Goal: Transaction & Acquisition: Purchase product/service

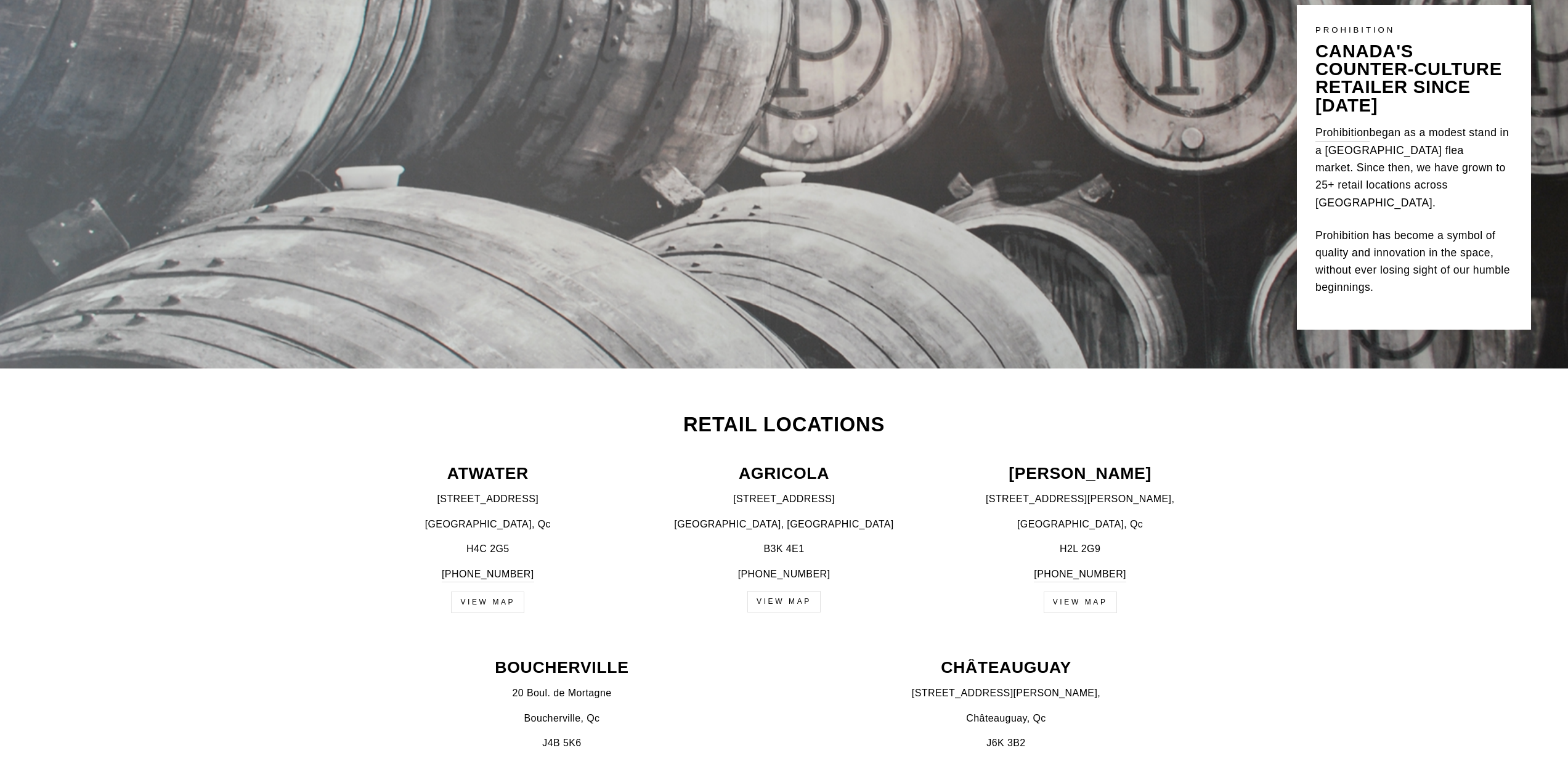
scroll to position [167, 0]
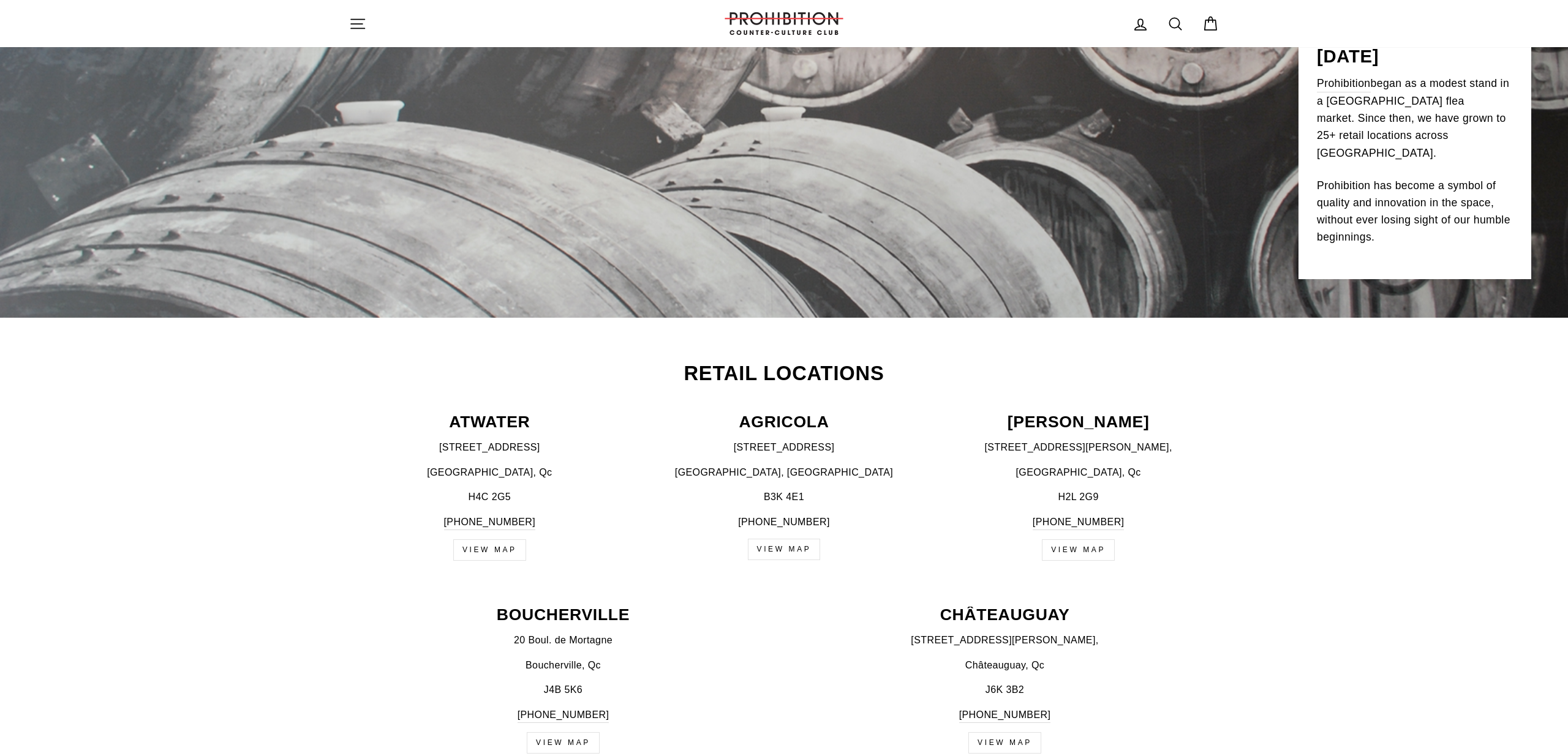
click at [972, 204] on div "STAY FADED. Sign-up to keep up with what's going on, and get exclusive offers a…" at bounding box center [784, 378] width 1568 height 756
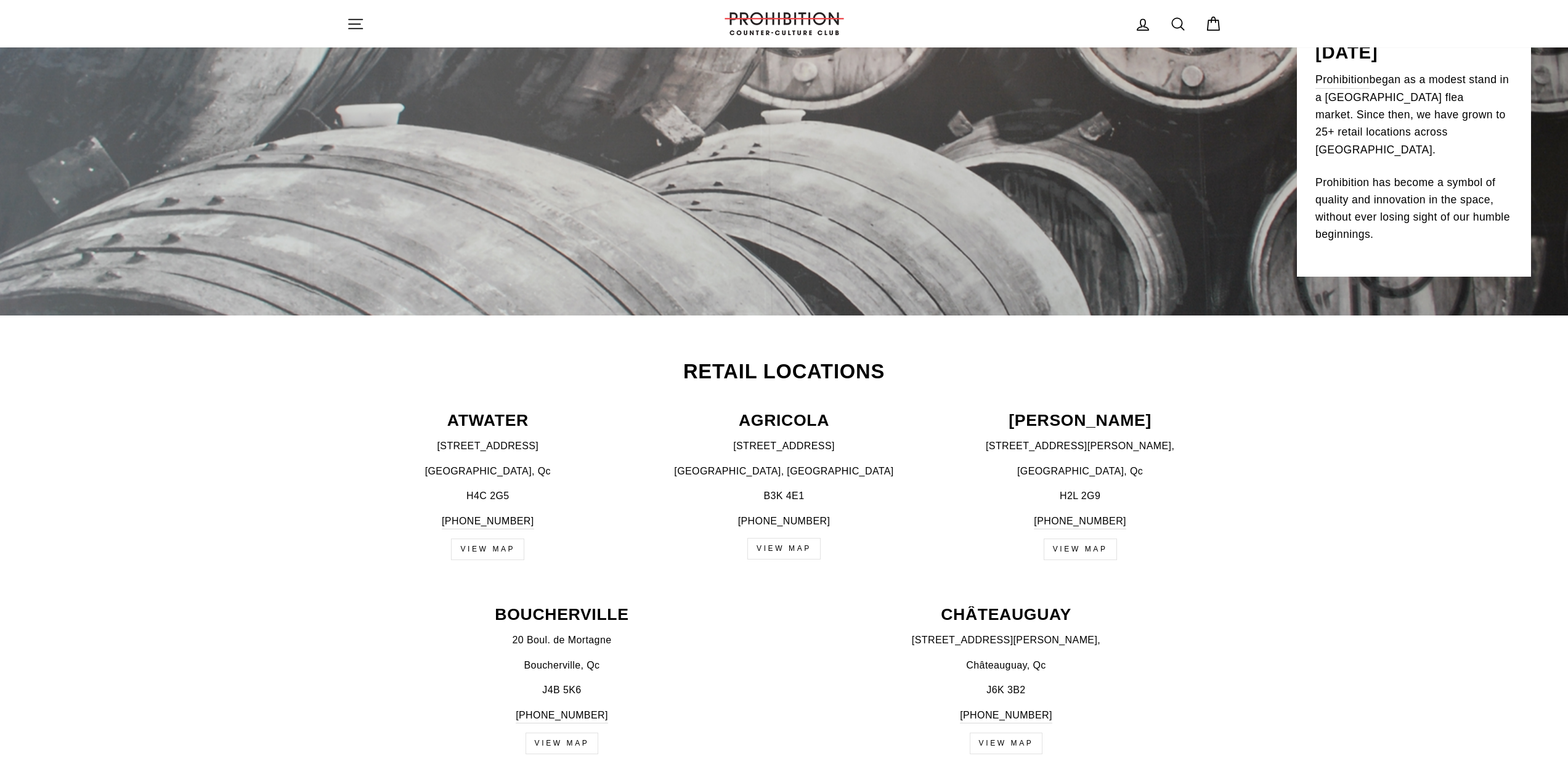
scroll to position [0, 0]
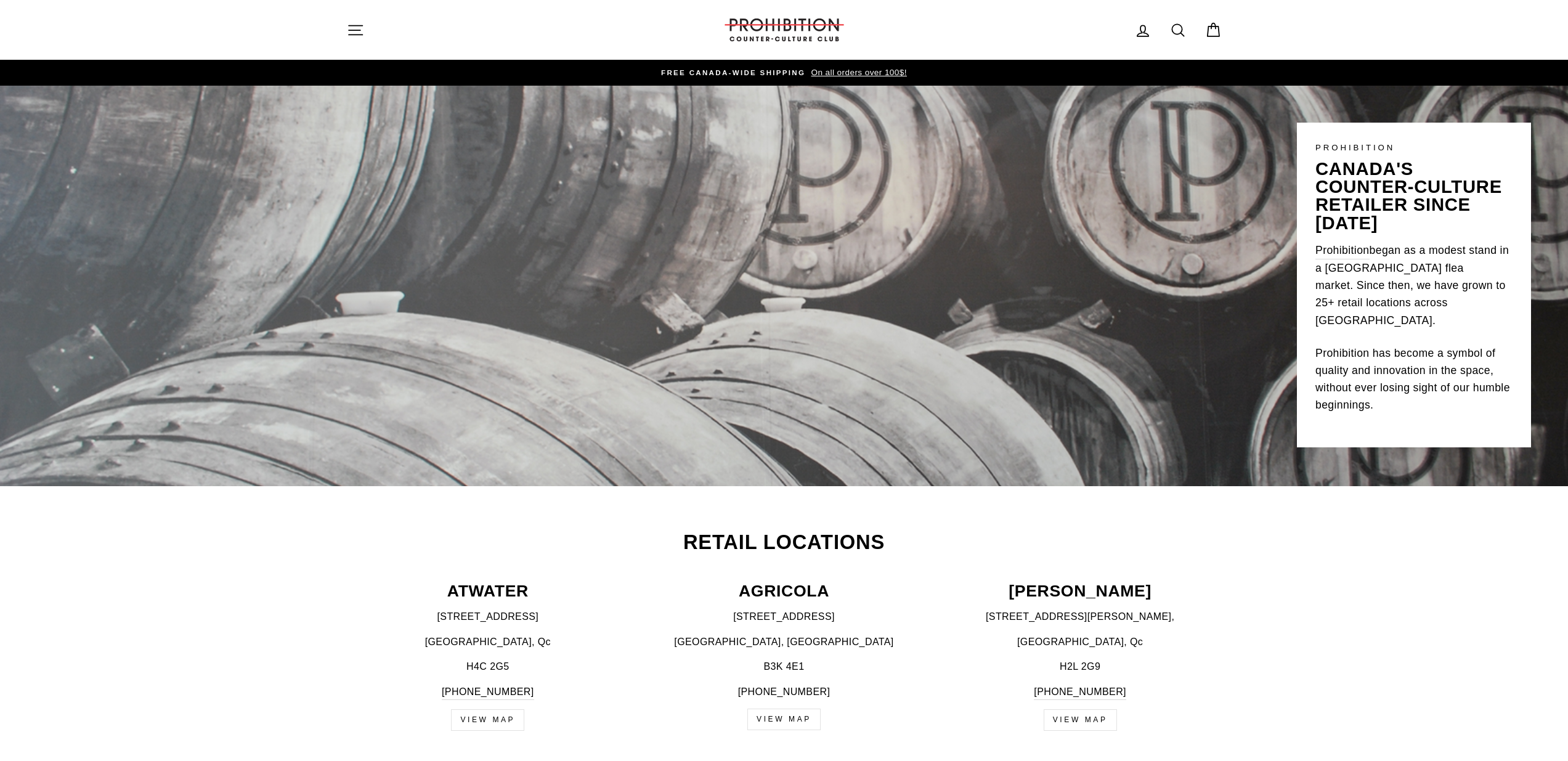
click at [792, 30] on img at bounding box center [784, 30] width 124 height 23
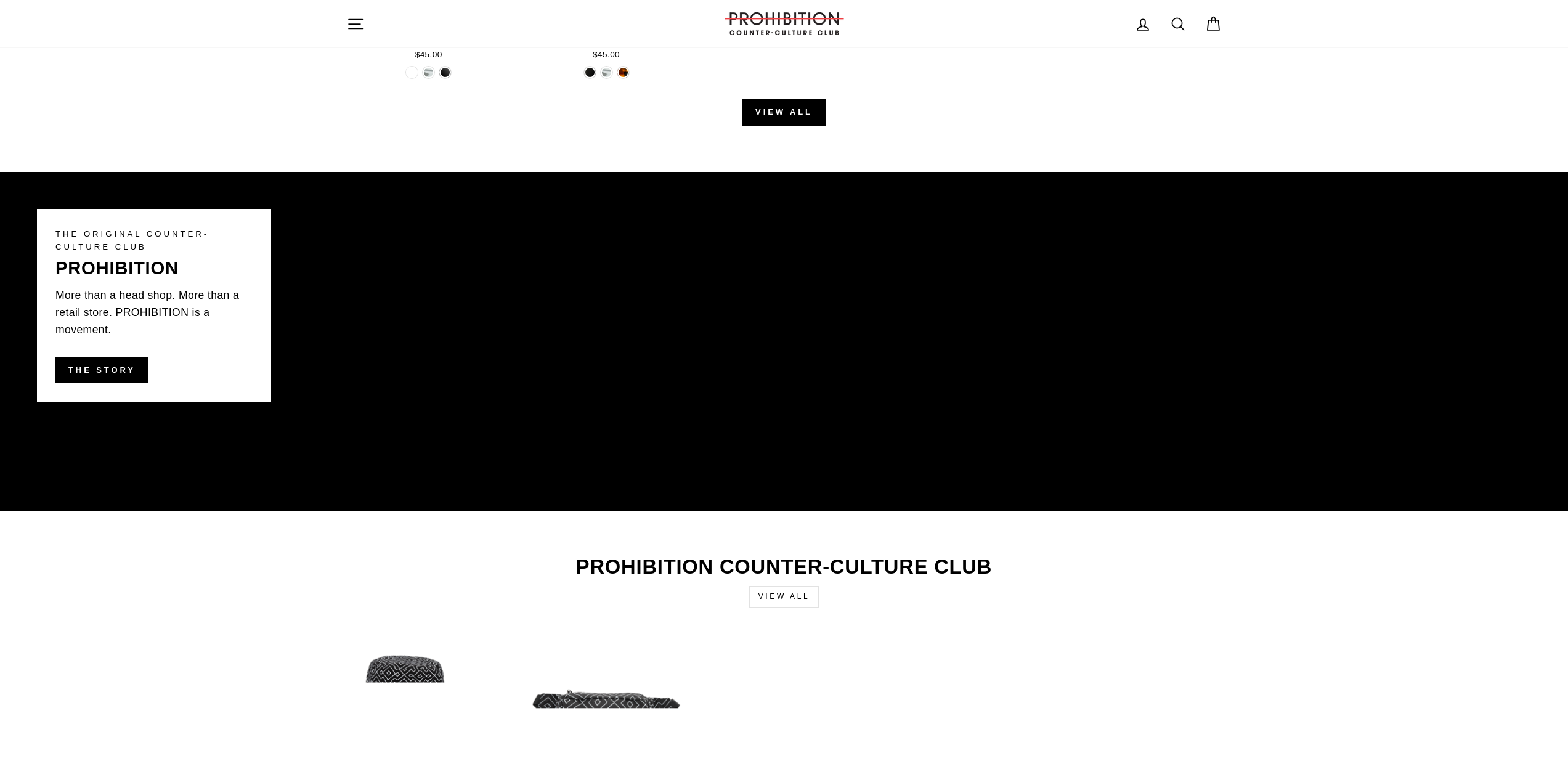
scroll to position [1339, 0]
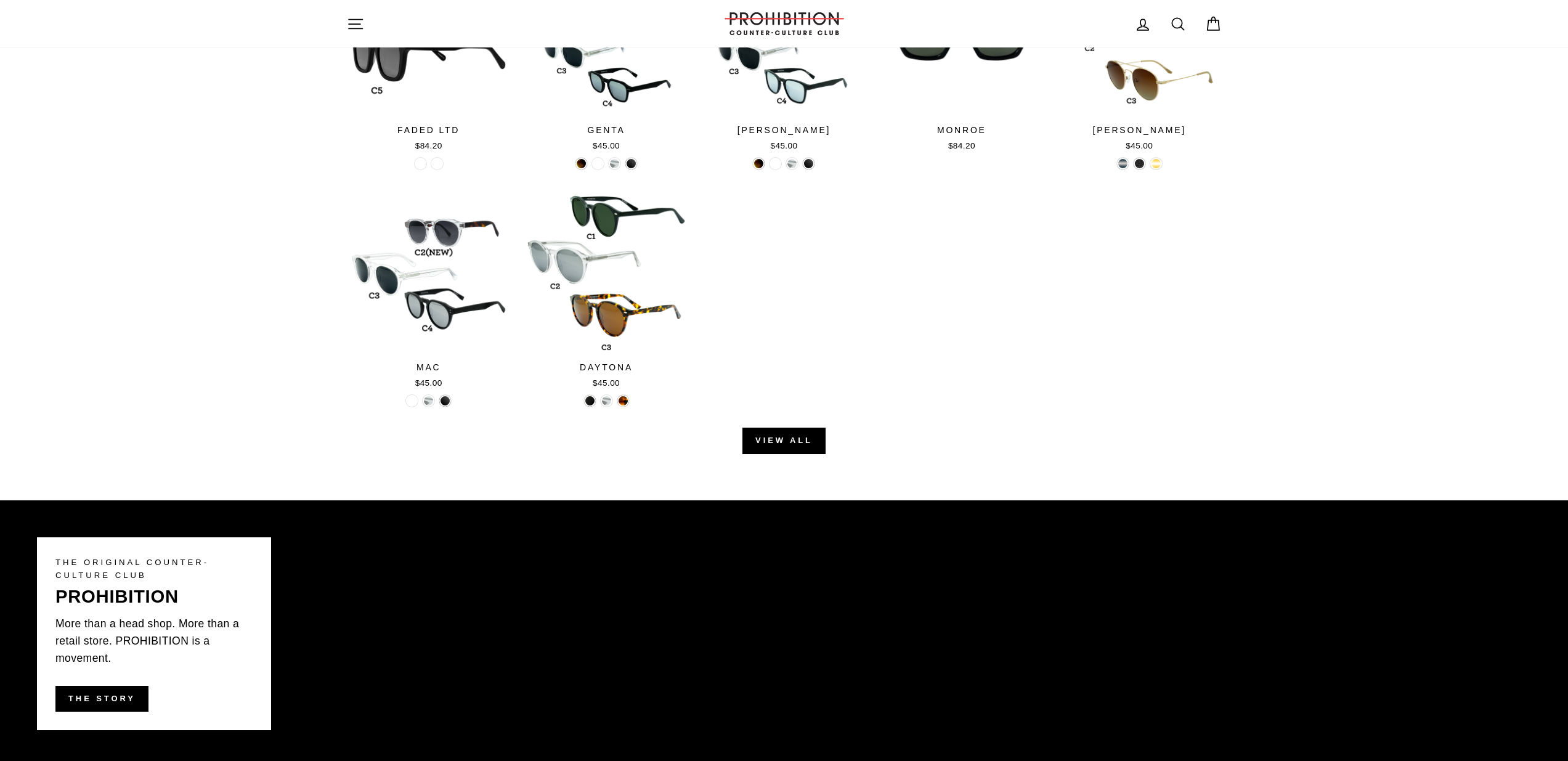
click at [784, 457] on main "THE FINEST GRIND GRINDERS DESIGNED IN MTL." at bounding box center [784, 422] width 1568 height 3350
click at [791, 438] on link "View all" at bounding box center [784, 440] width 83 height 26
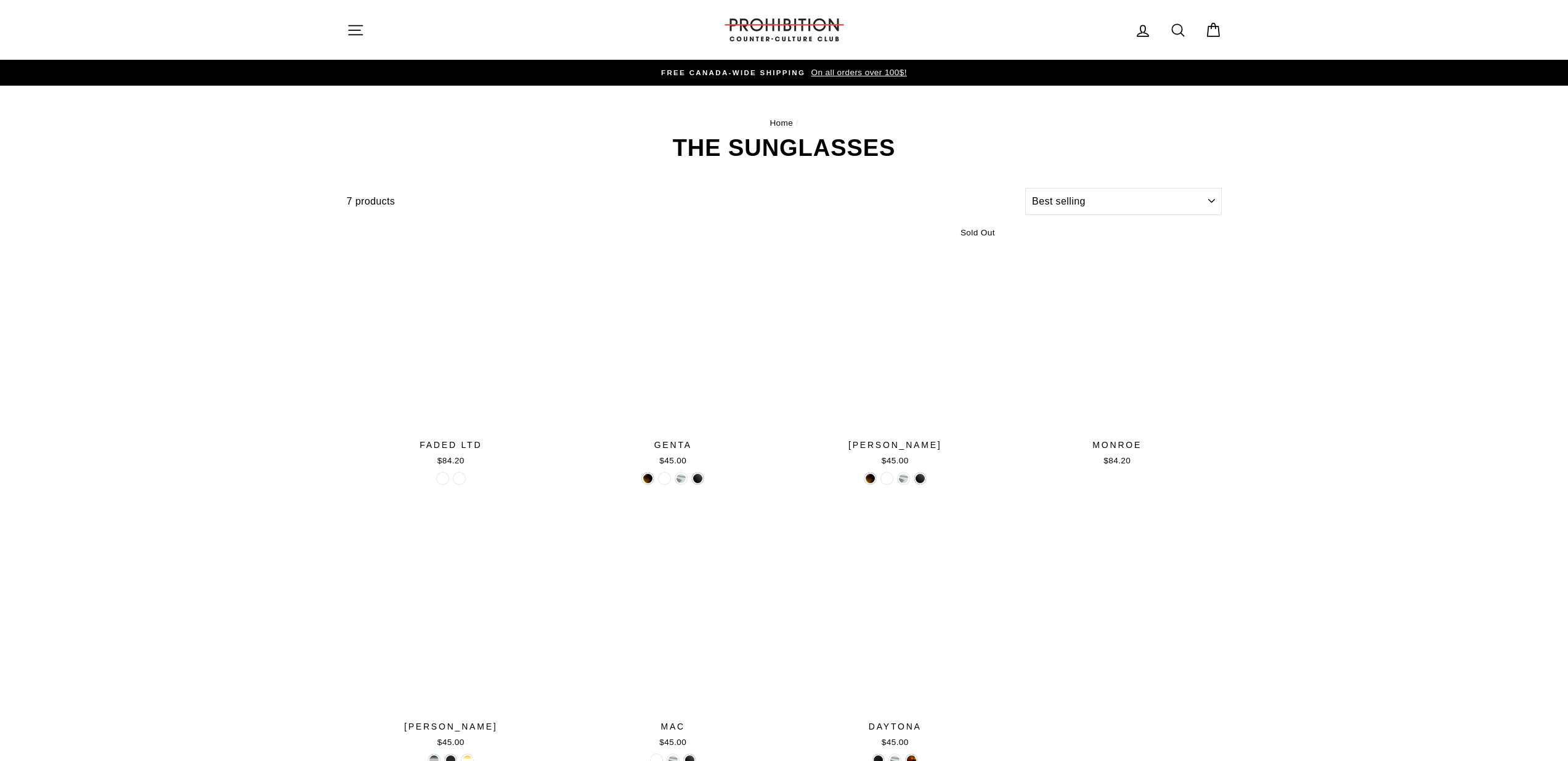
select select "best-selling"
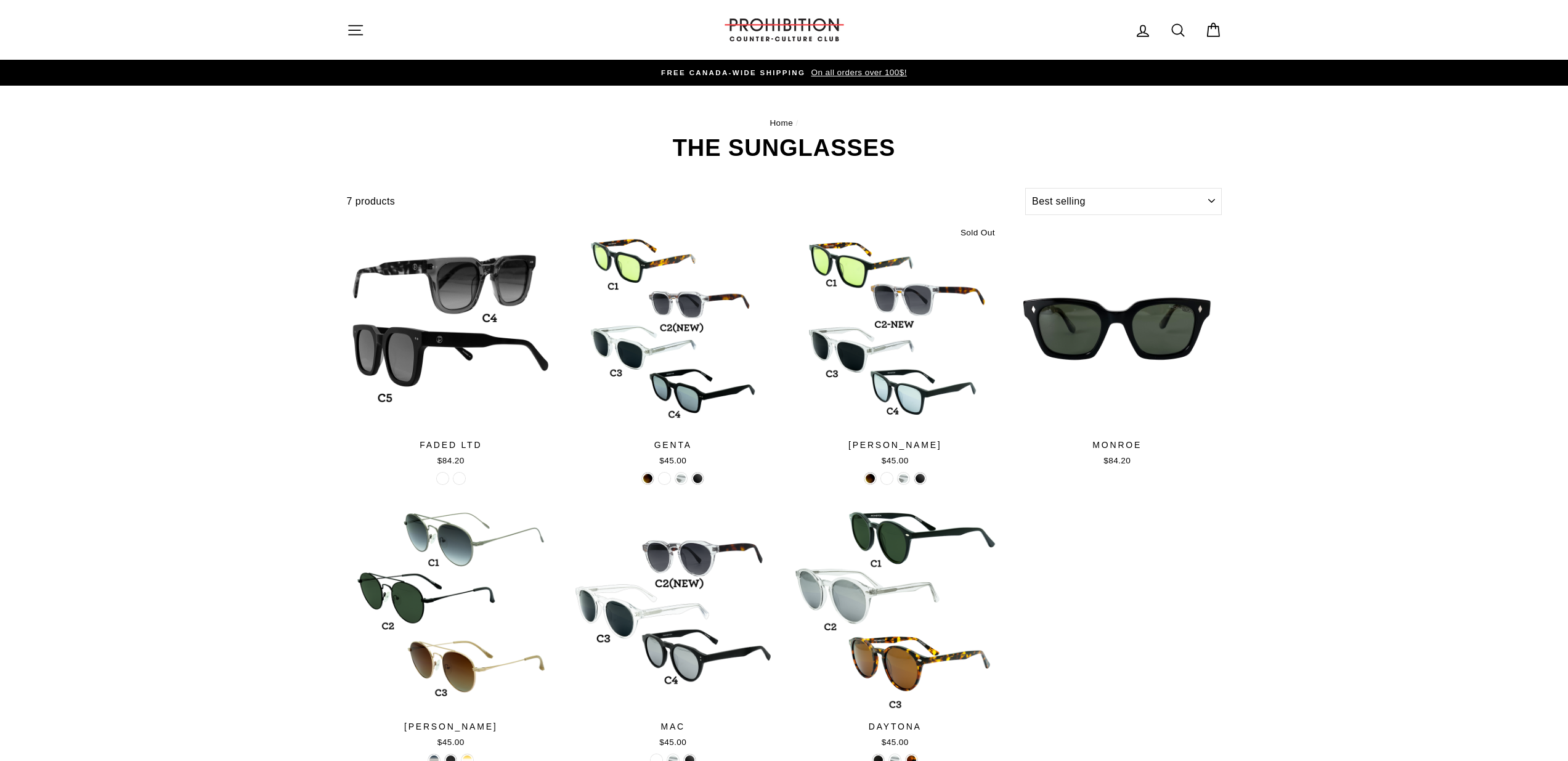
click at [366, 30] on button "Site navigation" at bounding box center [355, 30] width 32 height 26
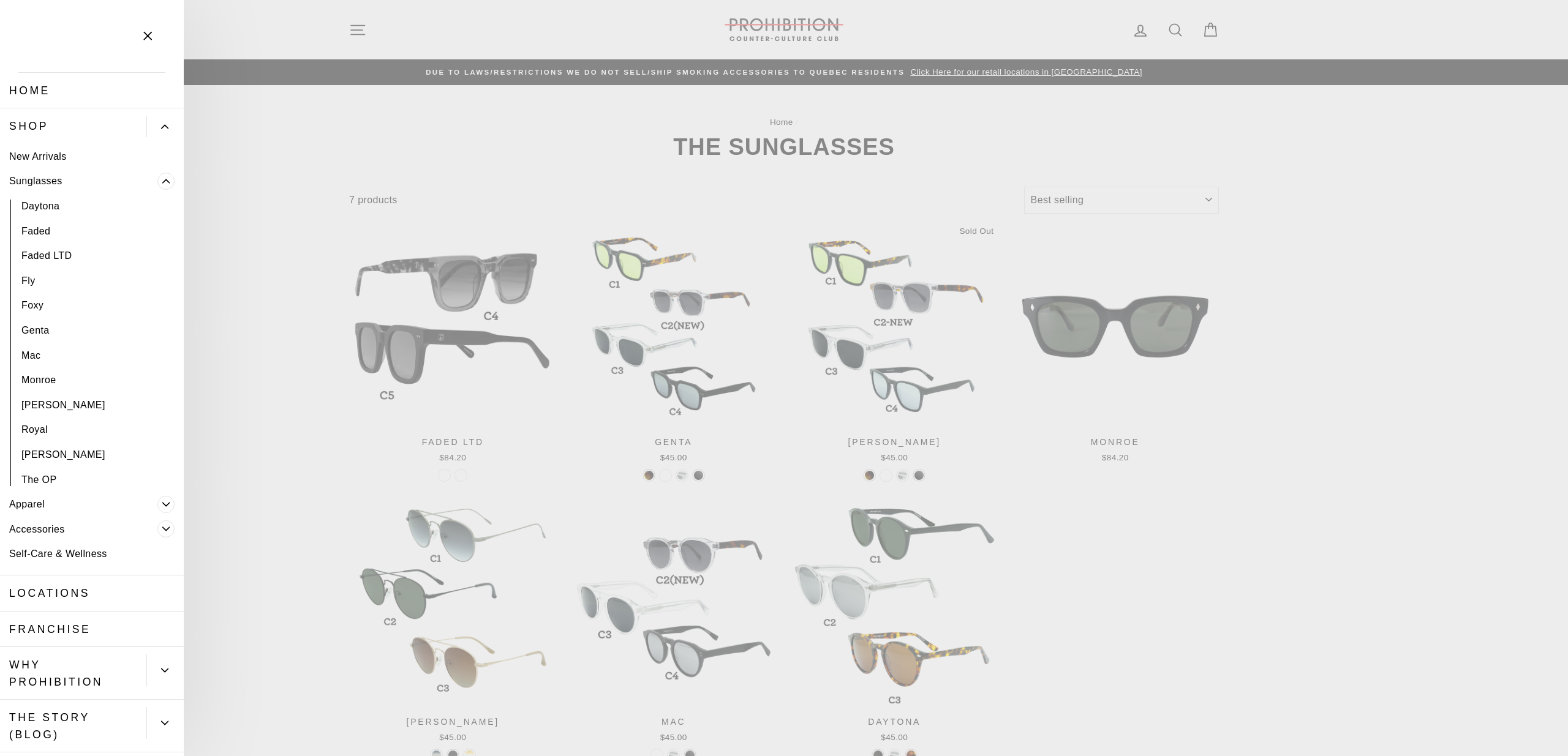
click at [152, 132] on button "Primary" at bounding box center [165, 126] width 37 height 21
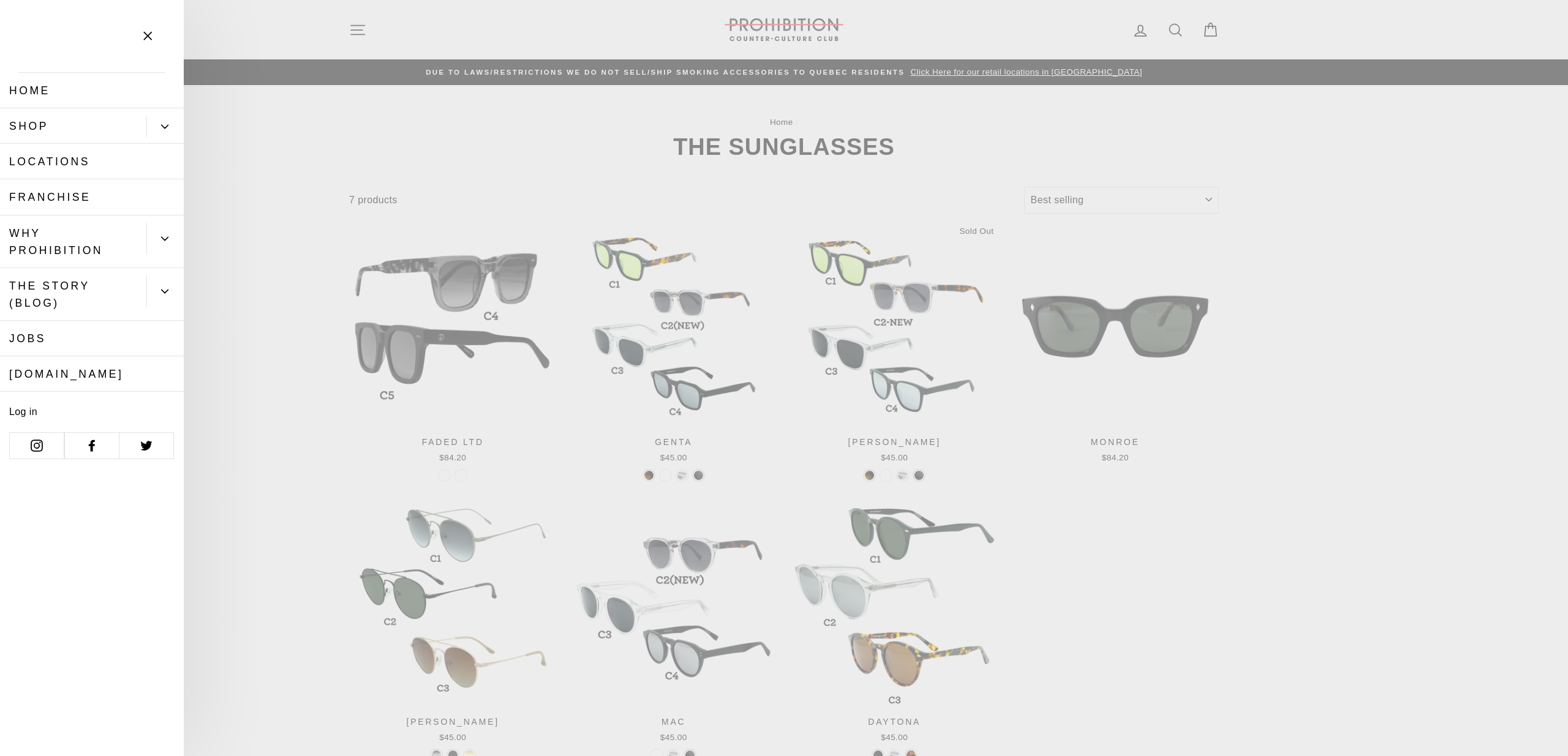
click at [154, 131] on button "Primary" at bounding box center [165, 126] width 37 height 21
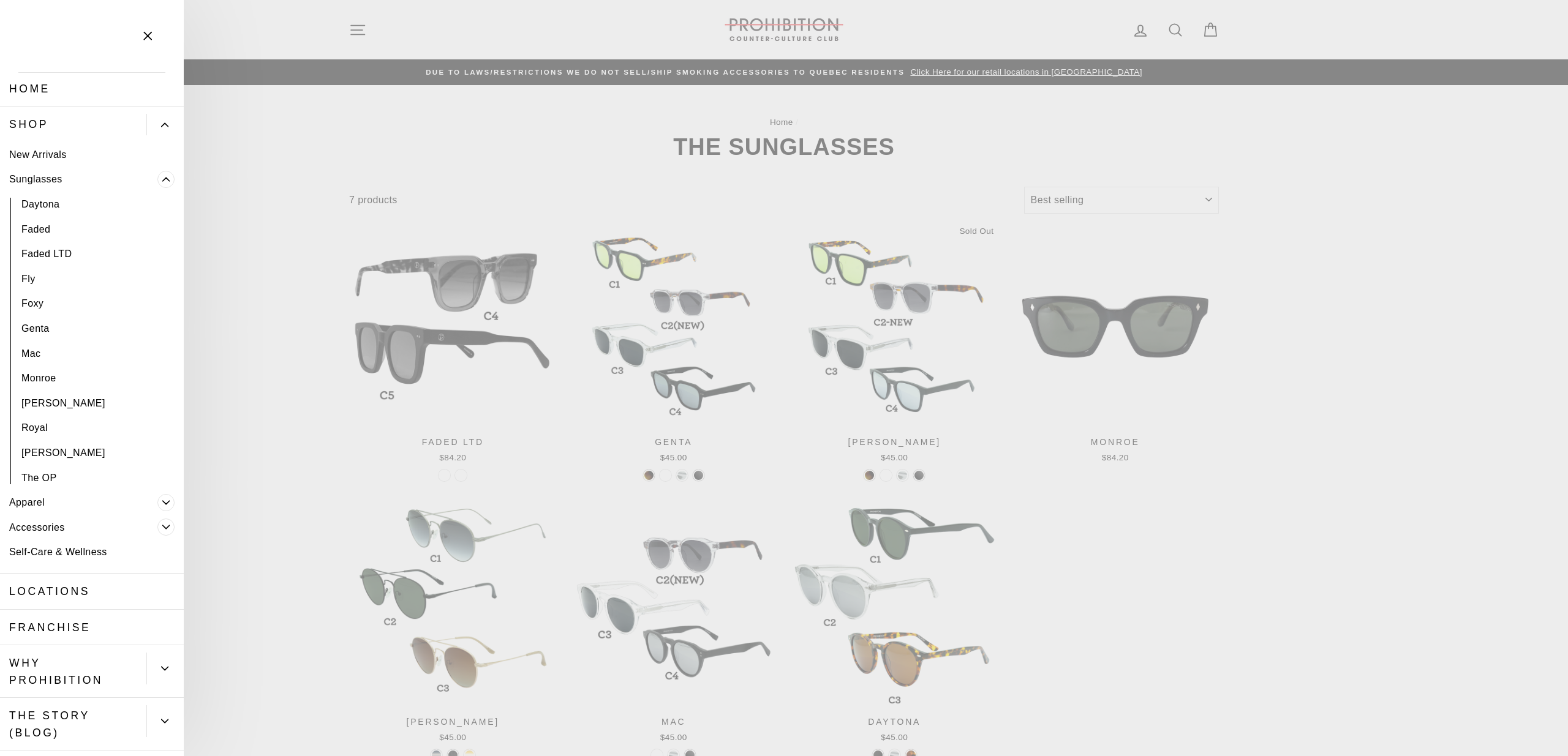
scroll to position [3, 0]
click at [157, 176] on span "Primary" at bounding box center [166, 178] width 17 height 17
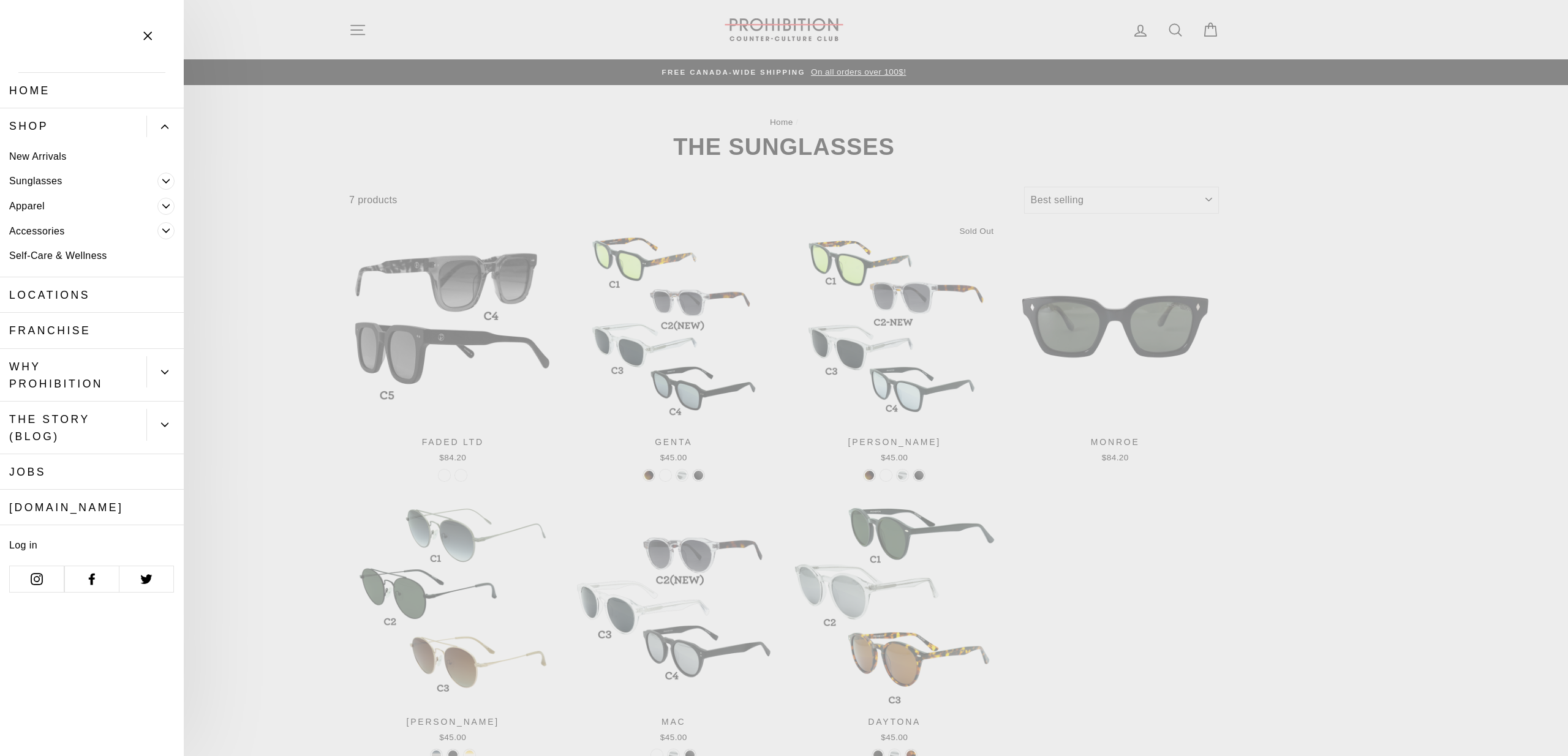
scroll to position [0, 0]
click at [49, 154] on link "New Arrivals" at bounding box center [92, 156] width 183 height 25
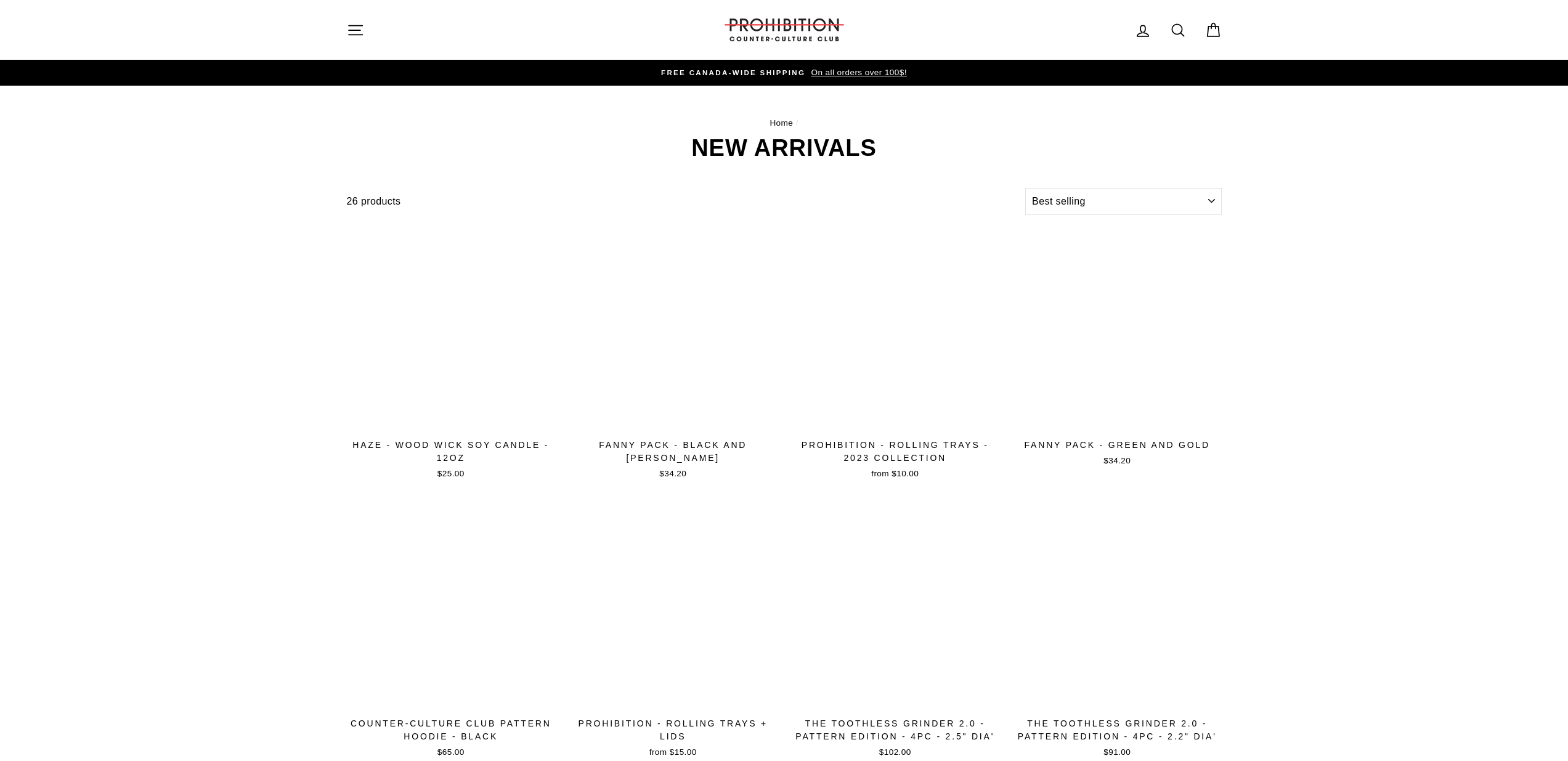
select select "best-selling"
